Goal: Download file/media

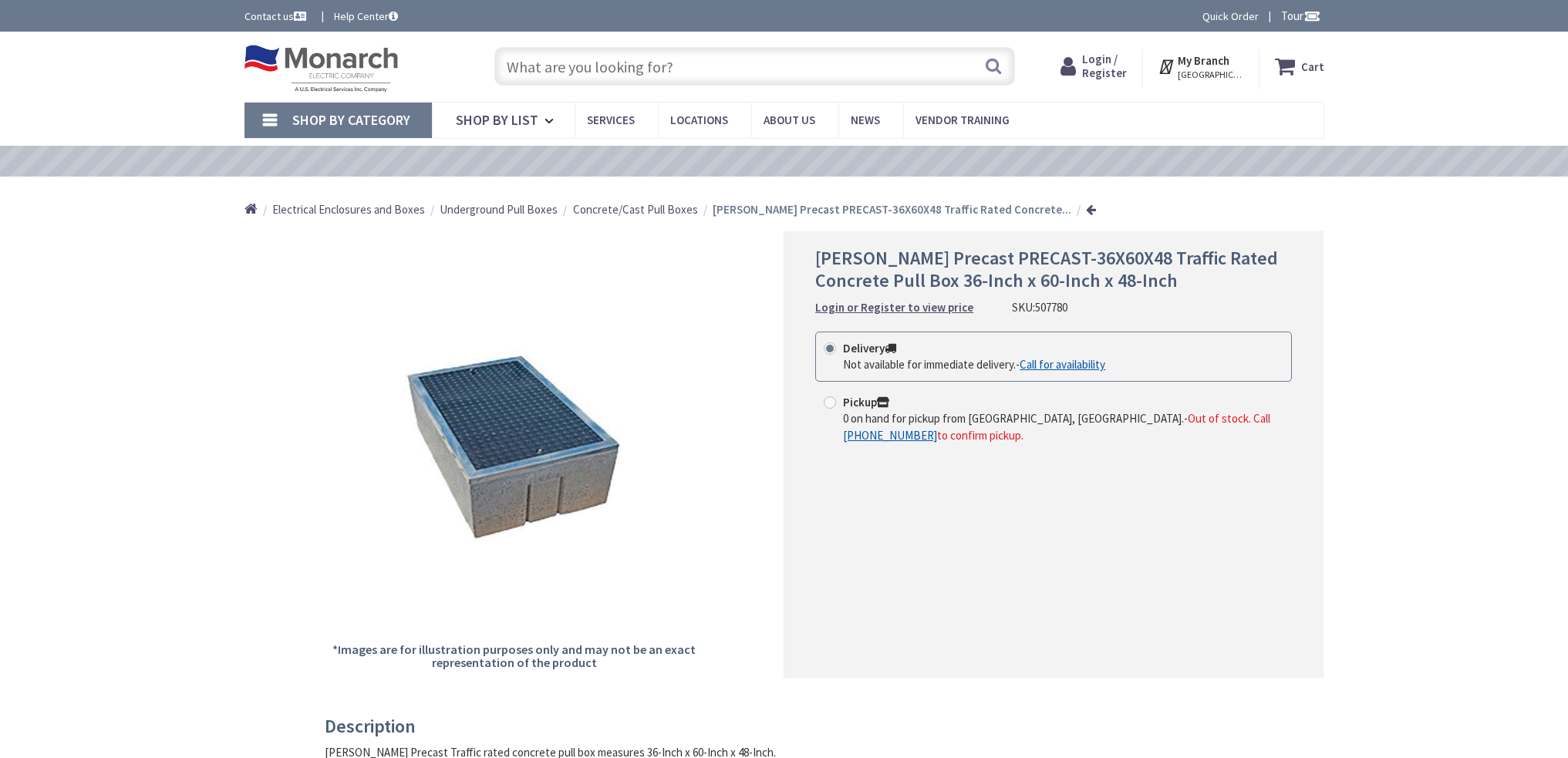
type input "[PERSON_NAME] Park [GEOGRAPHIC_DATA], [DATE]-[DATE][STREET_ADDRESS][PERSON_NAME]"
click at [624, 208] on span "Concrete/Cast Pull Boxes" at bounding box center [635, 208] width 125 height 14
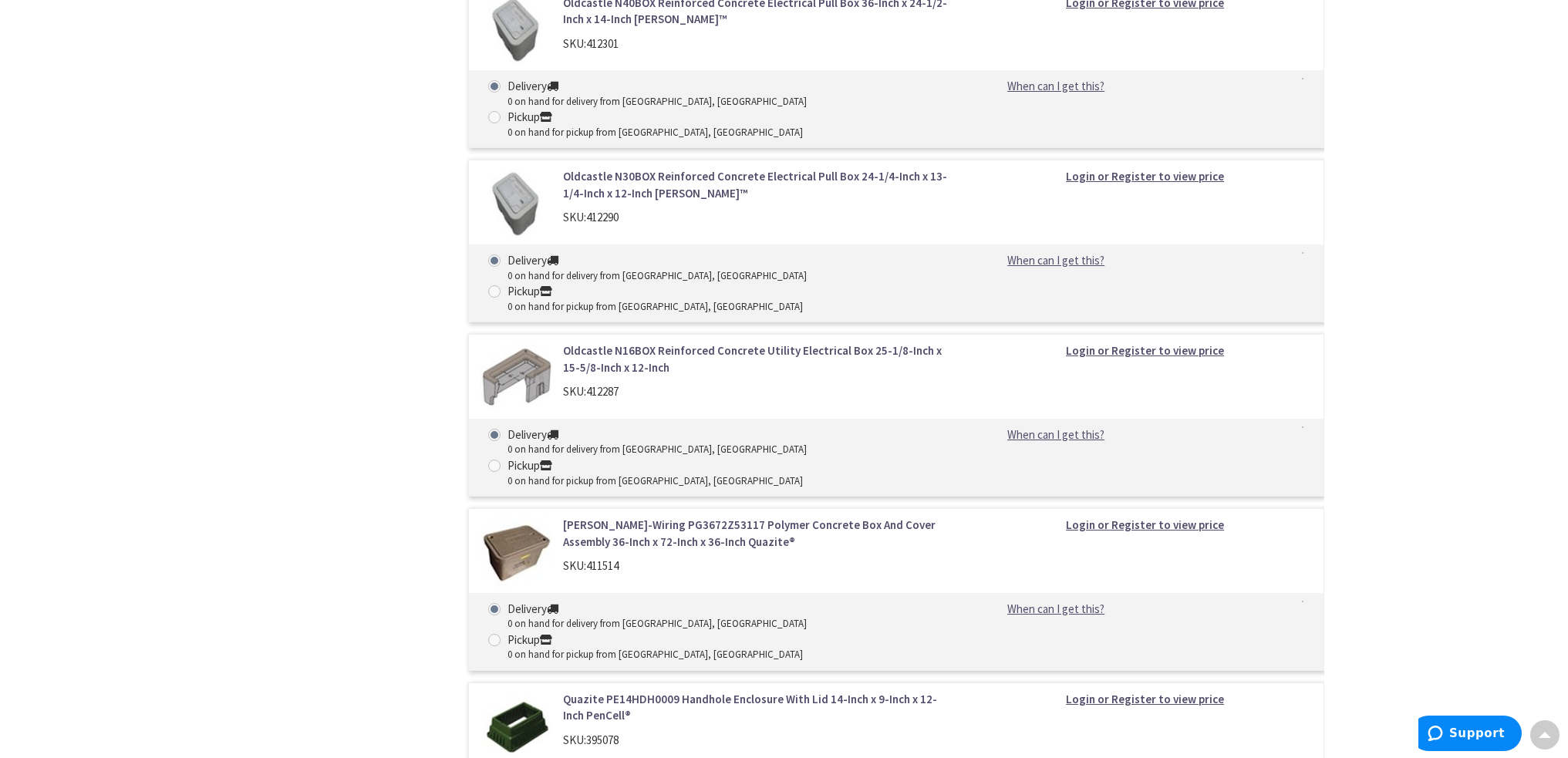
scroll to position [12732, 0]
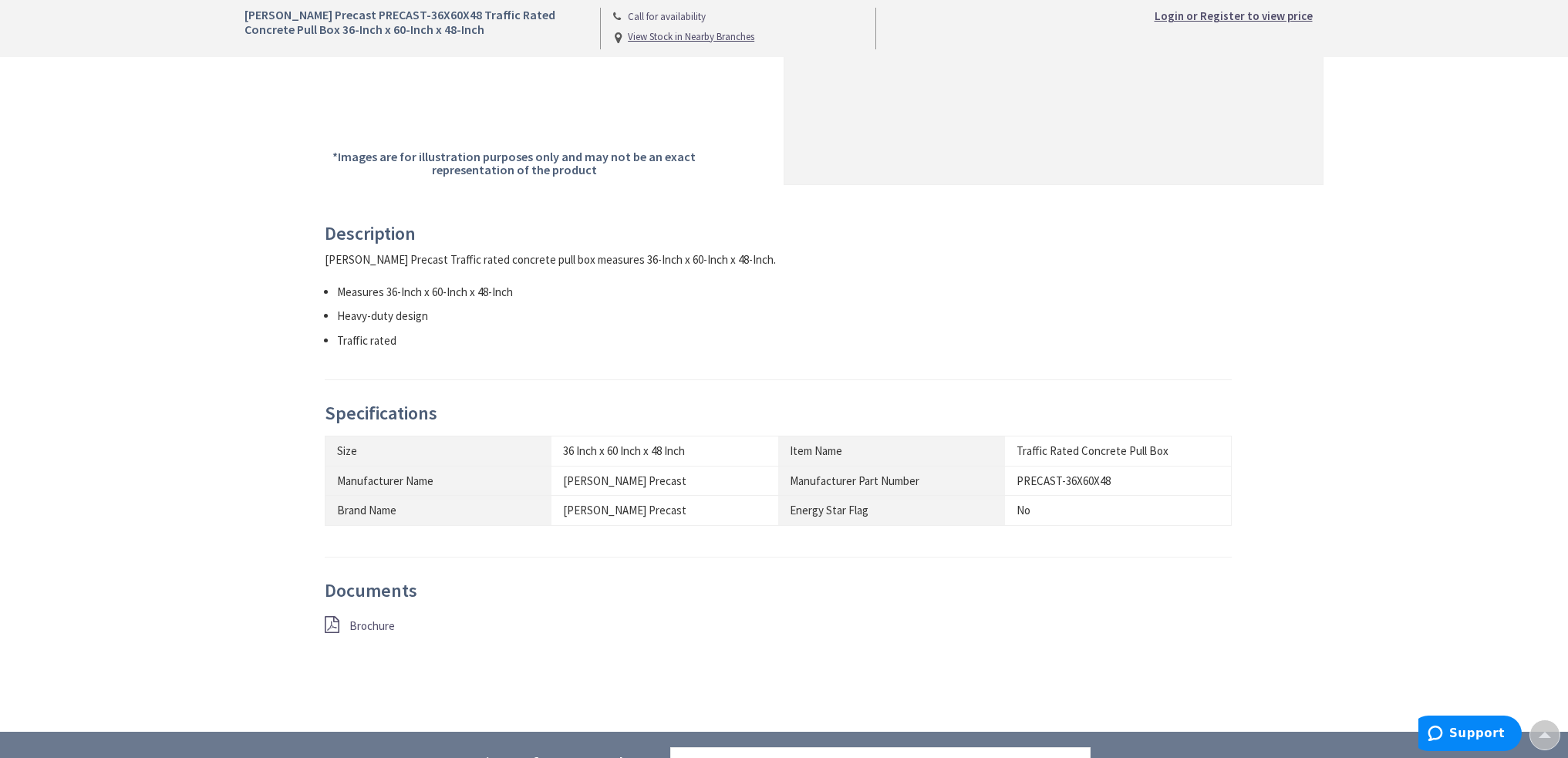
scroll to position [540, 0]
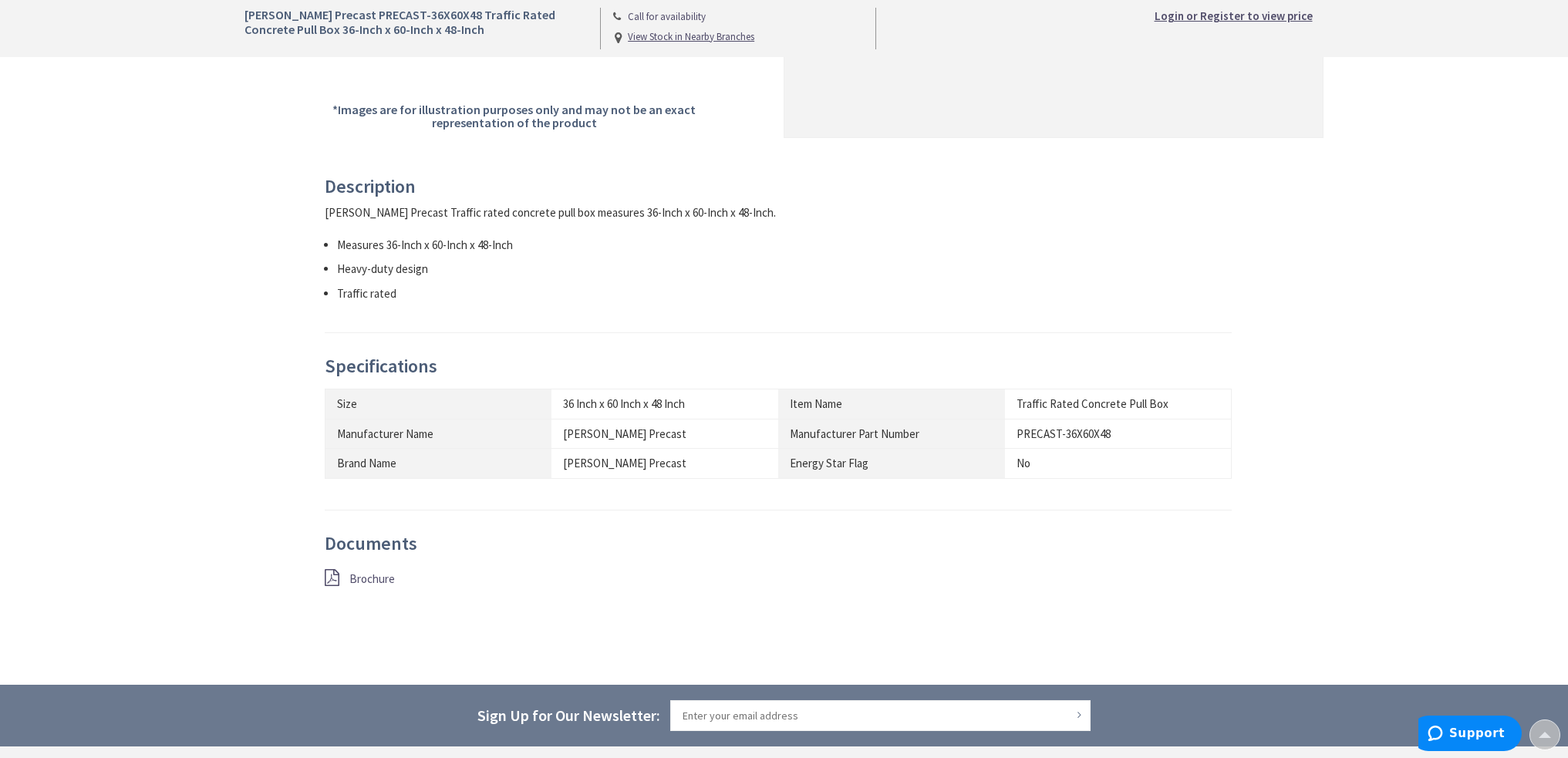
click at [380, 577] on span "Brochure" at bounding box center [372, 578] width 46 height 14
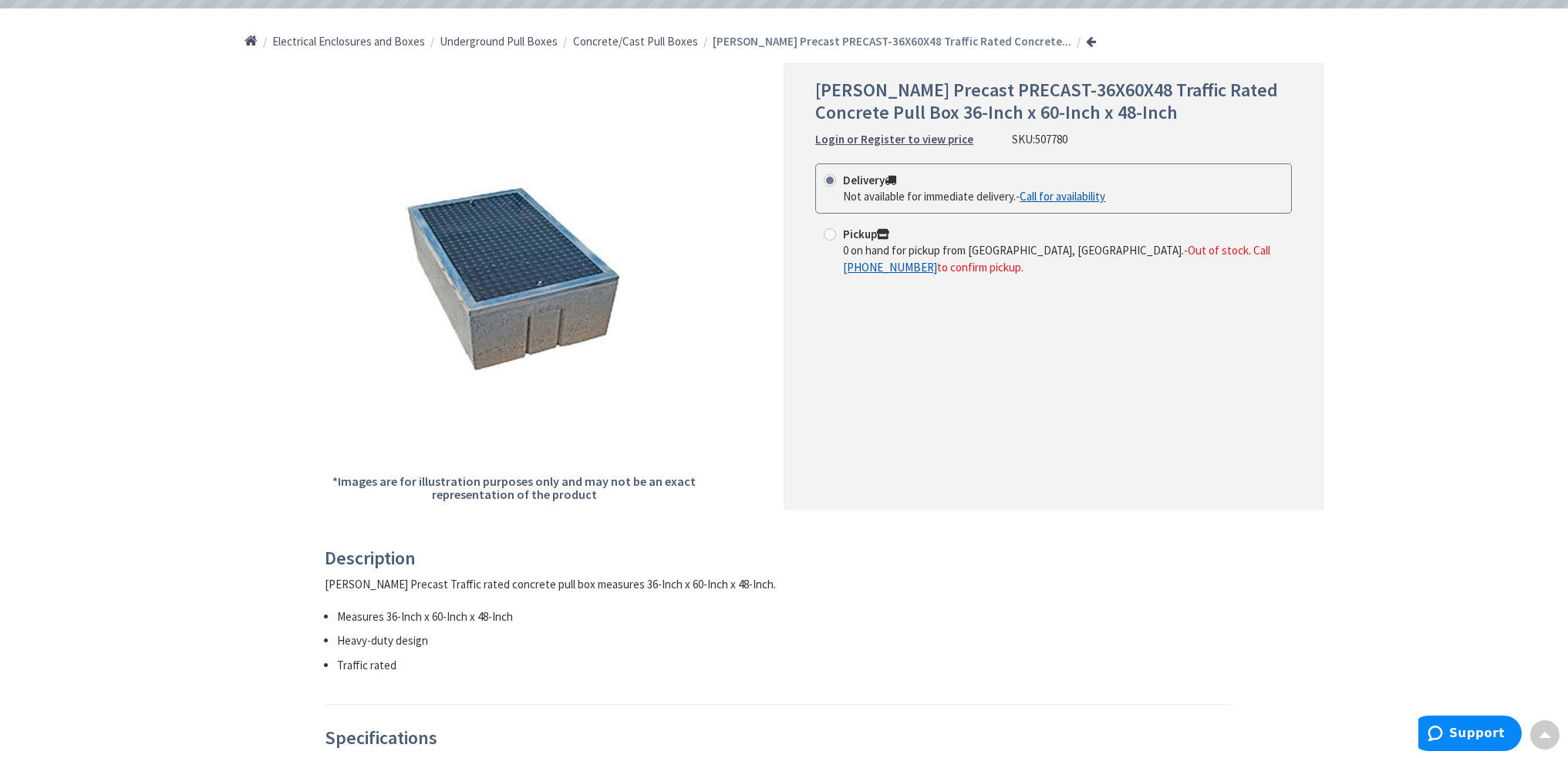
scroll to position [0, 0]
